Goal: Task Accomplishment & Management: Manage account settings

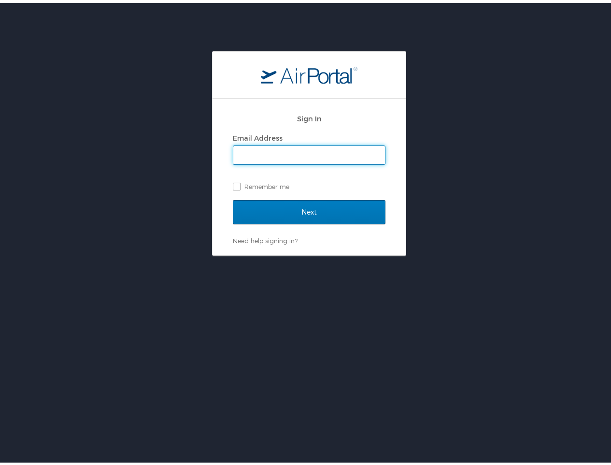
click at [259, 153] on input "Email Address" at bounding box center [309, 152] width 152 height 18
click at [282, 155] on input "Email Address" at bounding box center [309, 152] width 152 height 18
type input "nykim@cct.lsu.edu"
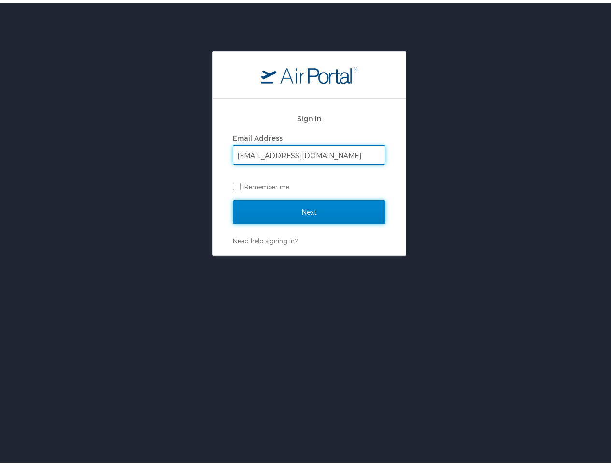
click at [286, 207] on input "Next" at bounding box center [309, 209] width 153 height 24
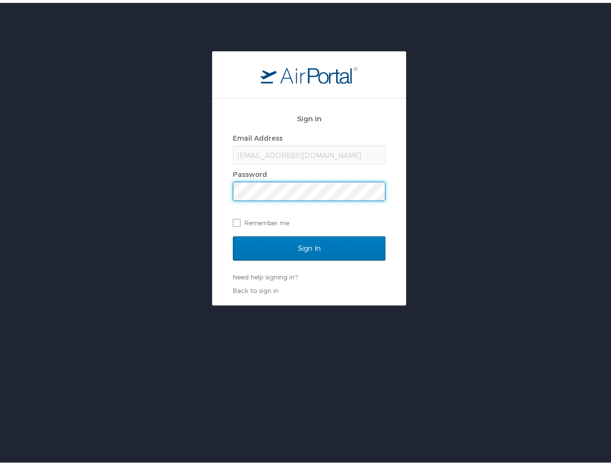
click at [460, 108] on div "Sign In Email Address nykim@cct.lsu.edu Password Remember me Sign In Need help …" at bounding box center [309, 175] width 618 height 254
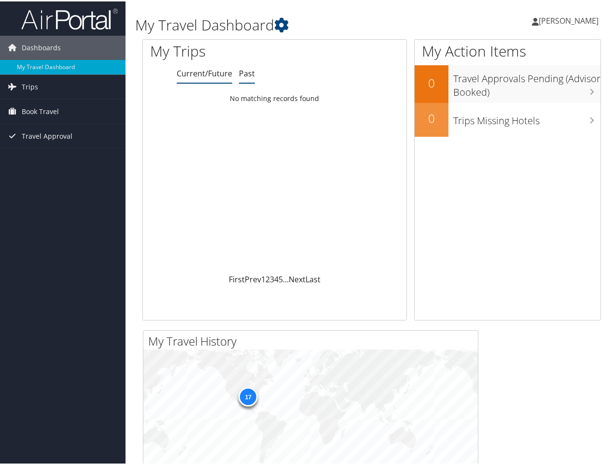
click at [242, 73] on link "Past" at bounding box center [247, 72] width 16 height 11
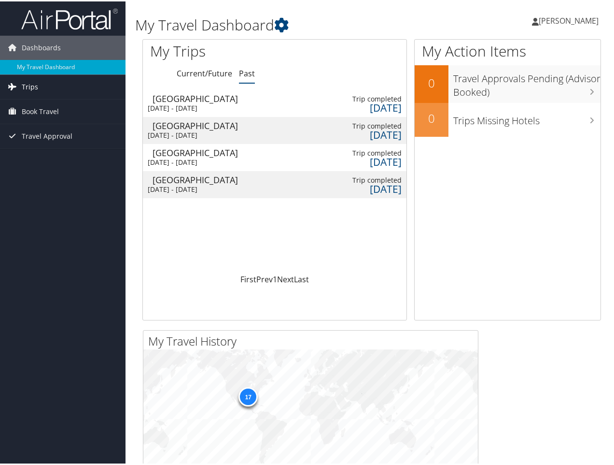
click at [31, 87] on span "Trips" at bounding box center [30, 85] width 16 height 24
click at [23, 152] on span "Book Travel" at bounding box center [40, 153] width 37 height 24
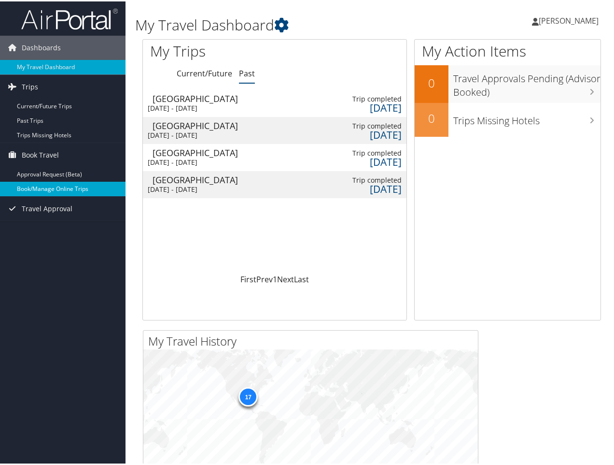
click at [55, 191] on link "Book/Manage Online Trips" at bounding box center [63, 187] width 126 height 14
